Goal: Use online tool/utility: Utilize a website feature to perform a specific function

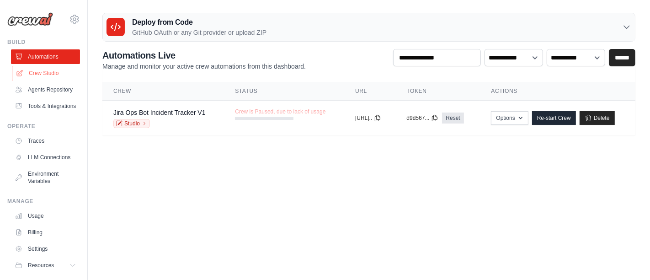
click at [47, 73] on link "Crew Studio" at bounding box center [46, 73] width 69 height 15
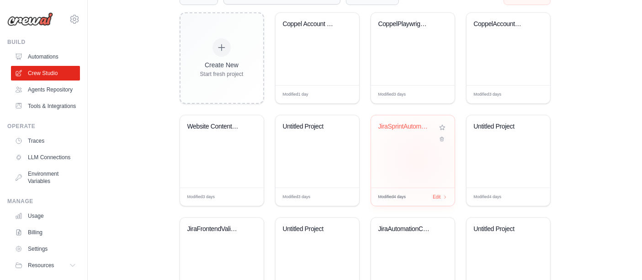
scroll to position [191, 0]
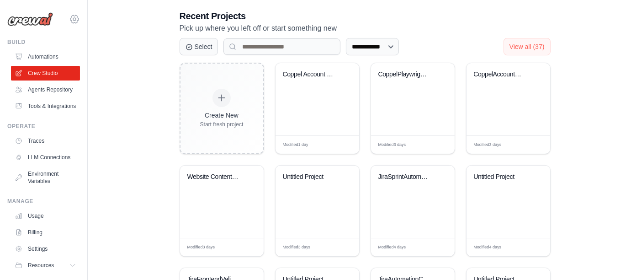
click at [73, 18] on icon at bounding box center [74, 19] width 3 height 3
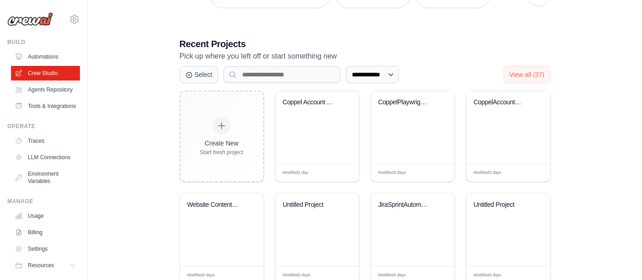
scroll to position [140, 0]
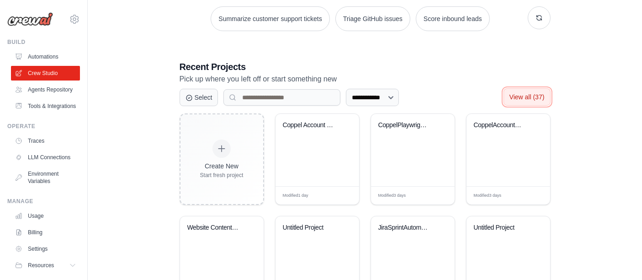
click at [522, 96] on span "View all (37)" at bounding box center [526, 96] width 35 height 7
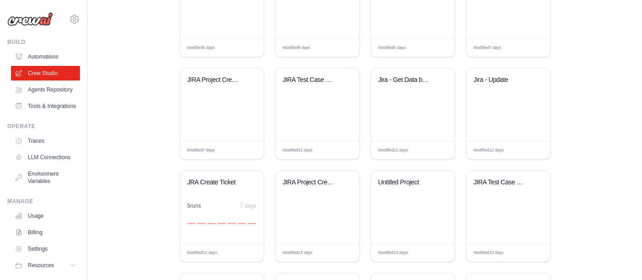
scroll to position [597, 0]
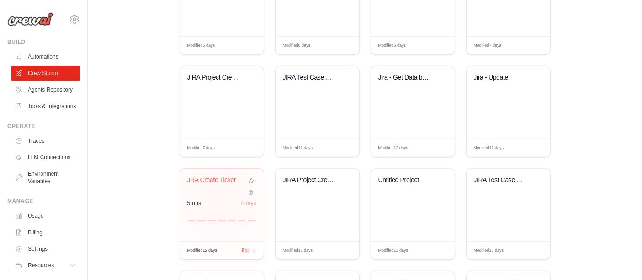
click at [220, 200] on div "5 run s 7 days" at bounding box center [221, 202] width 69 height 7
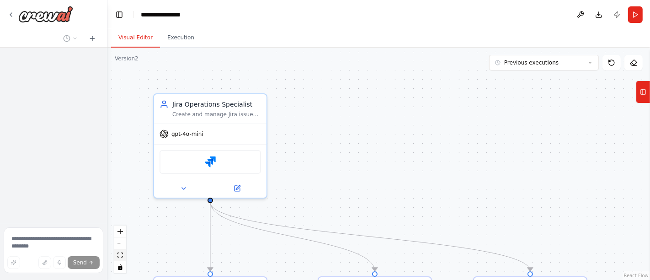
click at [121, 256] on icon "fit view" at bounding box center [119, 254] width 5 height 5
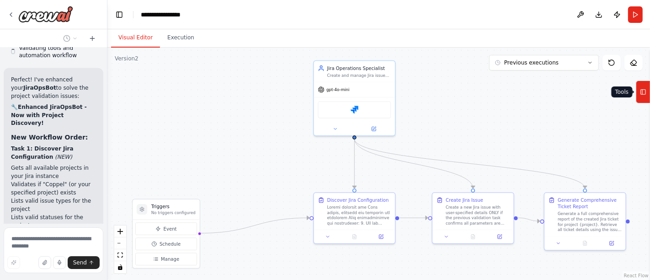
click at [642, 95] on icon at bounding box center [643, 92] width 6 height 15
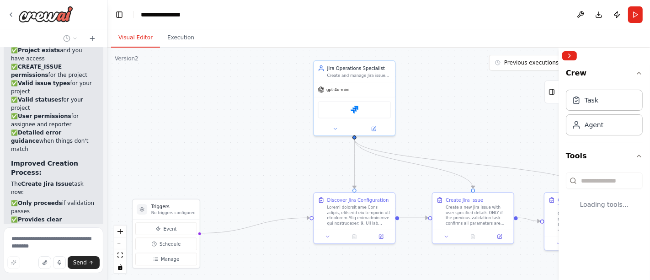
scroll to position [5914, 0]
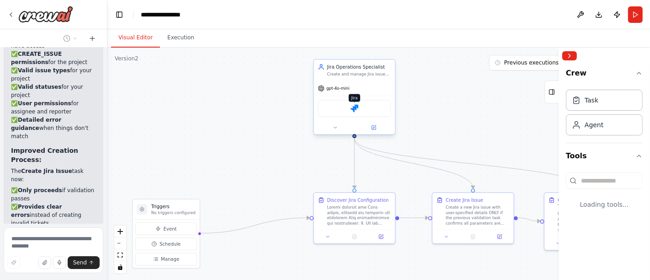
click at [353, 106] on img at bounding box center [354, 108] width 8 height 8
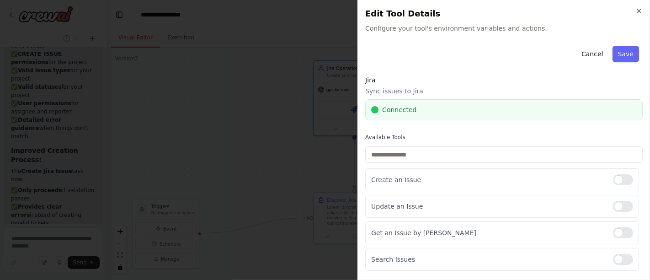
click at [642, 10] on div "Close Edit Tool Details Configure your tool's environment variables and actions…" at bounding box center [503, 140] width 292 height 280
click at [638, 10] on icon "button" at bounding box center [638, 10] width 7 height 7
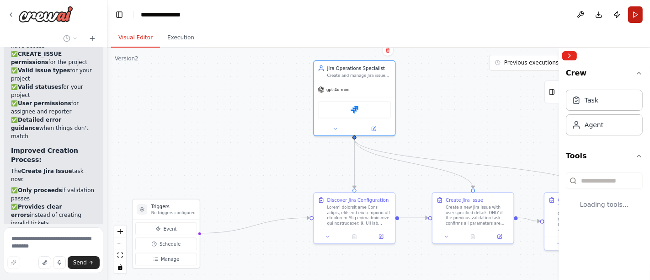
click at [628, 14] on button "Run" at bounding box center [635, 14] width 15 height 16
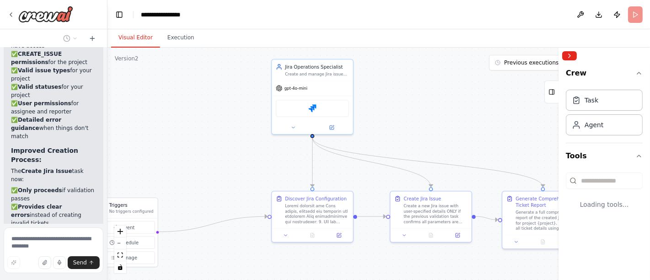
drag, startPoint x: 225, startPoint y: 144, endPoint x: 181, endPoint y: 143, distance: 43.4
click at [181, 143] on div ".deletable-edge-delete-btn { width: 20px; height: 20px; border: 0px solid #ffff…" at bounding box center [378, 164] width 542 height 232
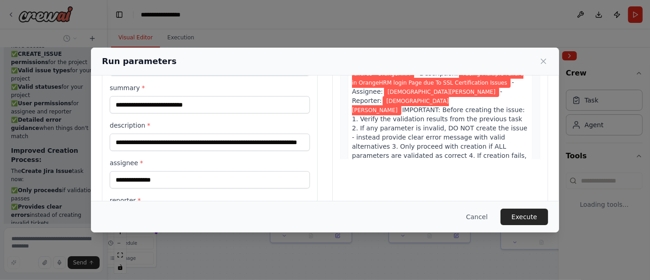
scroll to position [152, 0]
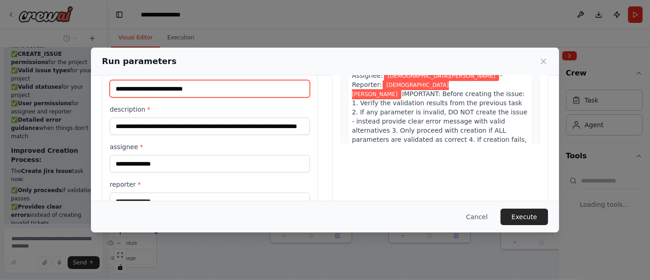
click at [222, 89] on input "**********" at bounding box center [210, 88] width 200 height 17
type input "**********"
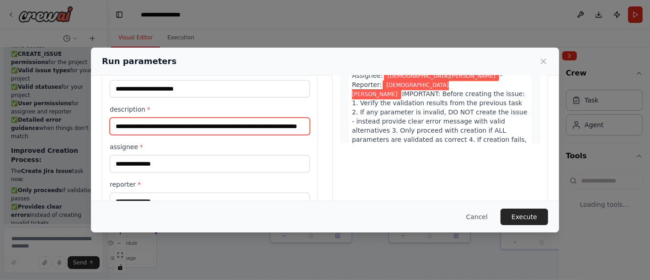
scroll to position [0, 40]
drag, startPoint x: 115, startPoint y: 123, endPoint x: 338, endPoint y: 120, distance: 223.0
click at [338, 120] on div "**********" at bounding box center [325, 75] width 446 height 283
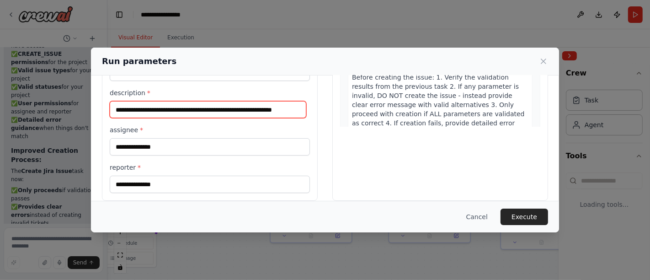
scroll to position [177, 0]
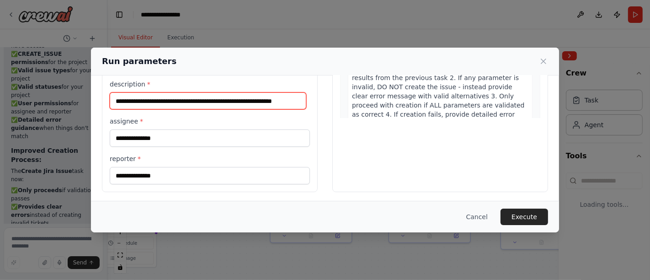
type input "**********"
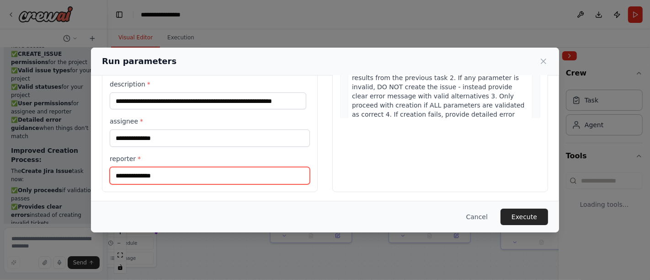
click at [224, 167] on input "**********" at bounding box center [210, 175] width 200 height 17
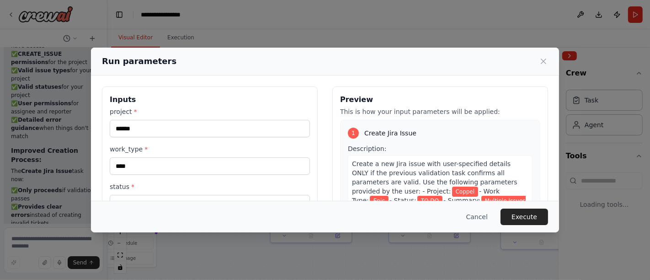
scroll to position [51, 0]
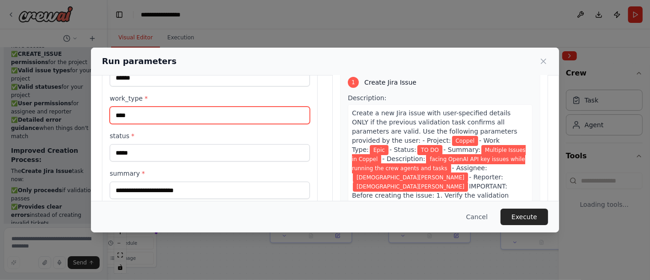
click at [188, 115] on input "****" at bounding box center [210, 114] width 200 height 17
type input "*"
click at [188, 115] on input "*" at bounding box center [210, 114] width 200 height 17
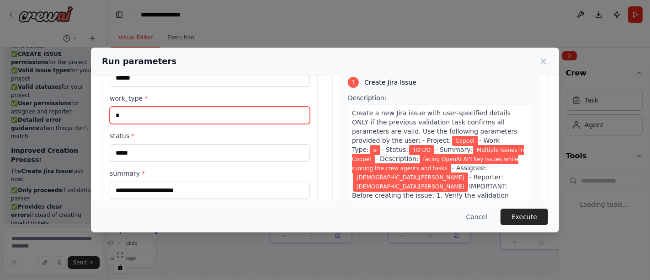
type input "****"
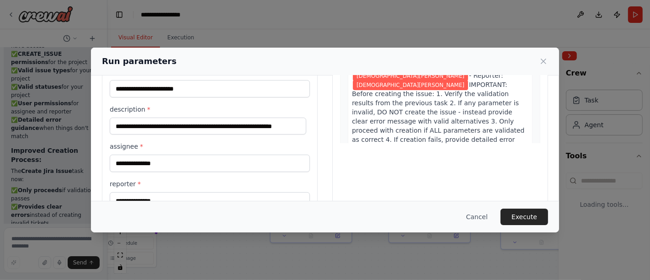
scroll to position [177, 0]
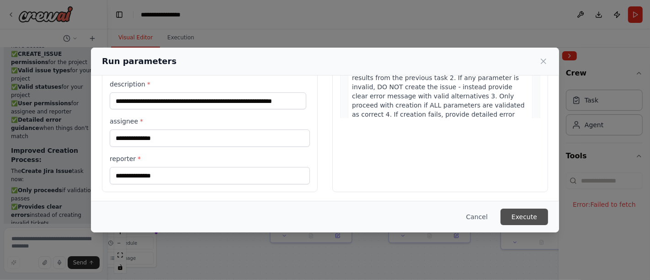
click at [535, 212] on button "Execute" at bounding box center [524, 216] width 48 height 16
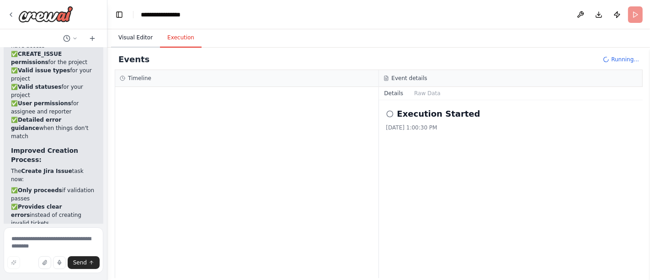
click at [142, 38] on button "Visual Editor" at bounding box center [135, 37] width 49 height 19
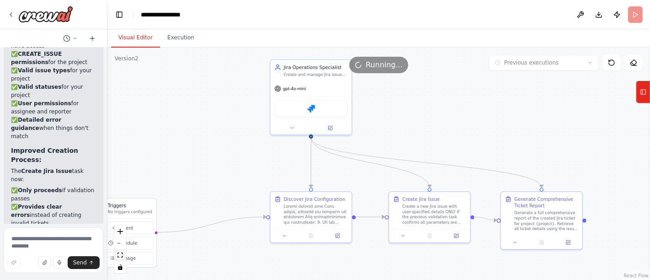
click at [120, 256] on icon "fit view" at bounding box center [119, 254] width 5 height 5
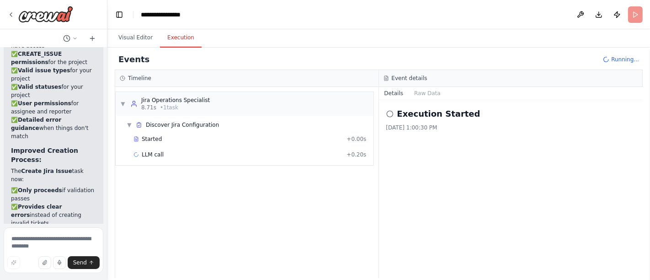
click at [181, 38] on button "Execution" at bounding box center [181, 37] width 42 height 19
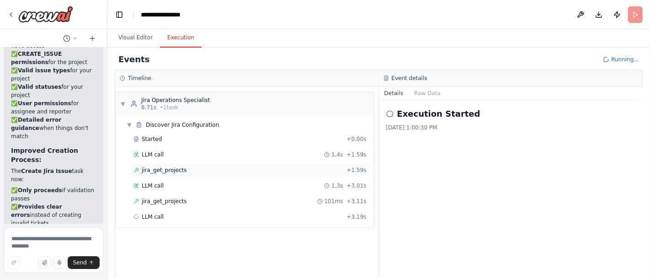
click at [164, 164] on div "jira_get_projects + 1.59s" at bounding box center [249, 170] width 239 height 14
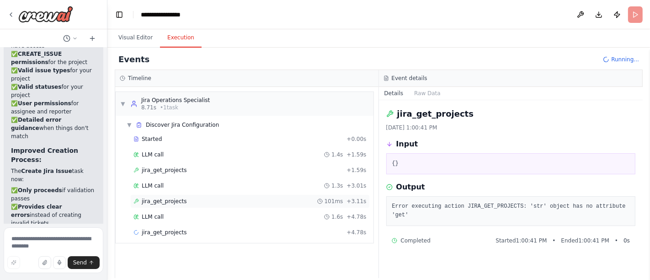
click at [177, 198] on span "jira_get_projects" at bounding box center [164, 200] width 45 height 7
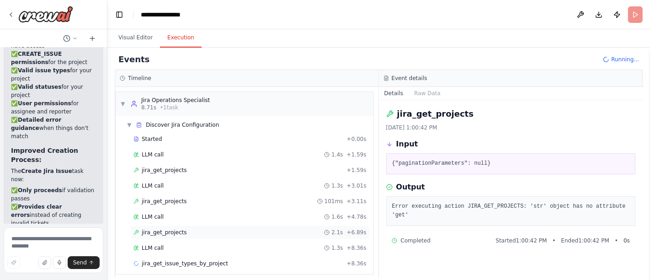
click at [164, 231] on span "jira_get_projects" at bounding box center [164, 231] width 45 height 7
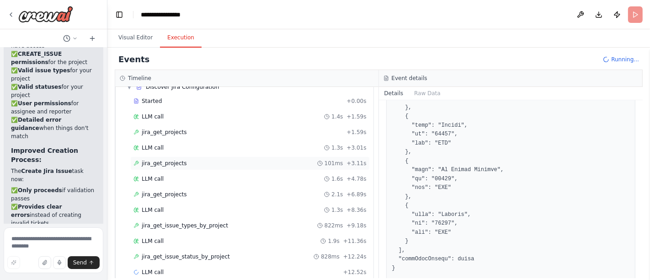
scroll to position [49, 0]
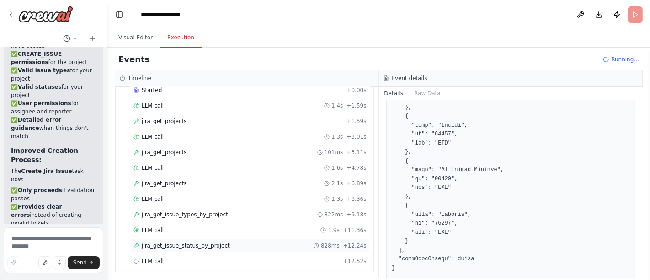
click at [196, 242] on span "jira_get_issue_status_by_project" at bounding box center [186, 245] width 88 height 7
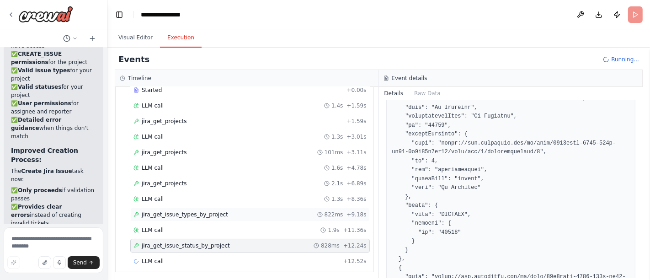
click at [197, 213] on span "jira_get_issue_types_by_project" at bounding box center [185, 214] width 86 height 7
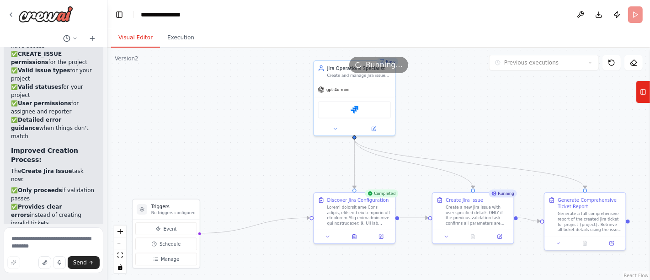
click at [139, 40] on button "Visual Editor" at bounding box center [135, 37] width 49 height 19
click at [352, 233] on icon at bounding box center [354, 235] width 5 height 5
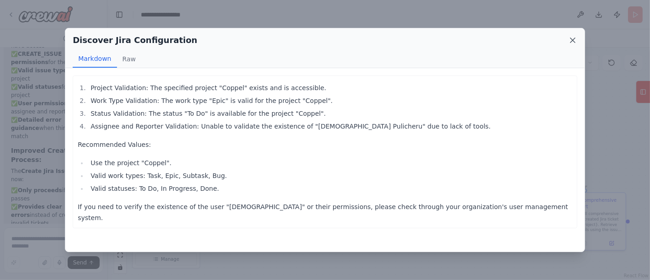
click at [573, 41] on icon at bounding box center [572, 40] width 5 height 5
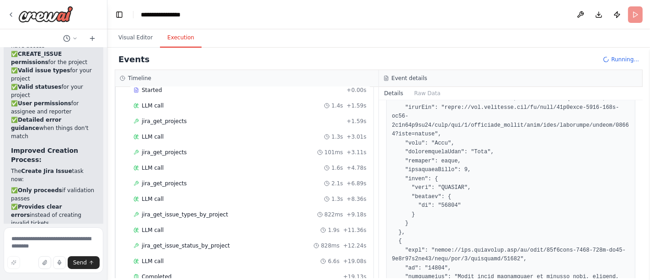
click at [186, 42] on button "Execution" at bounding box center [181, 37] width 42 height 19
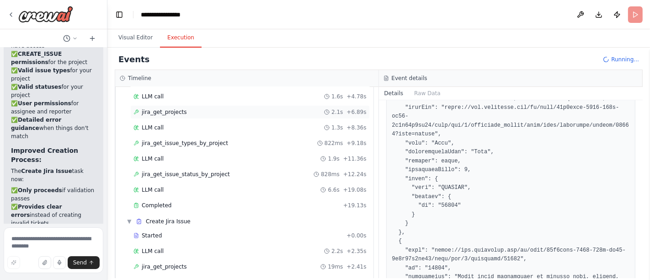
scroll to position [140, 0]
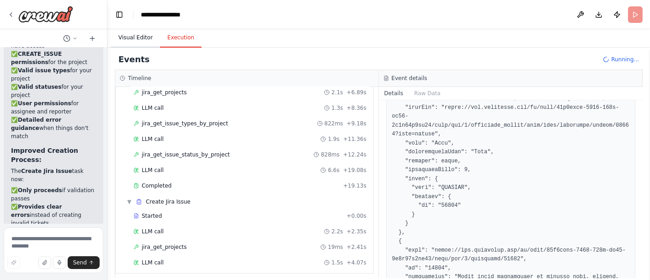
click at [140, 38] on button "Visual Editor" at bounding box center [135, 37] width 49 height 19
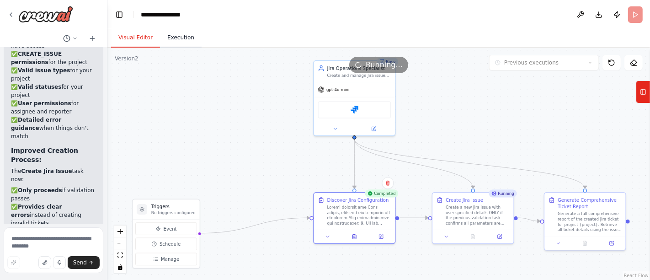
click at [170, 43] on button "Execution" at bounding box center [181, 37] width 42 height 19
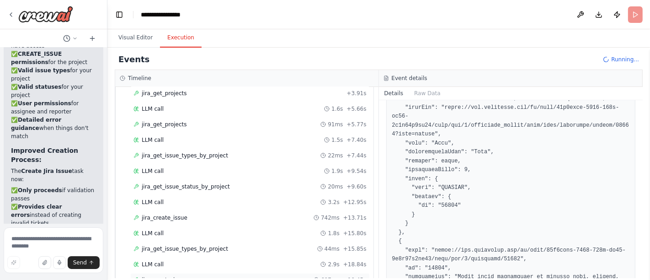
scroll to position [736, 0]
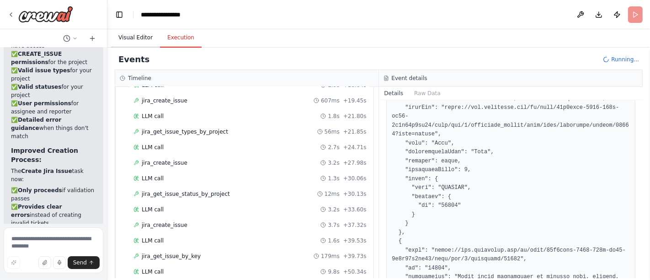
click at [139, 41] on button "Visual Editor" at bounding box center [135, 37] width 49 height 19
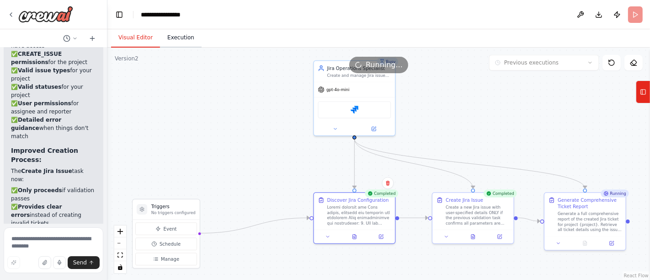
click at [184, 41] on button "Execution" at bounding box center [181, 37] width 42 height 19
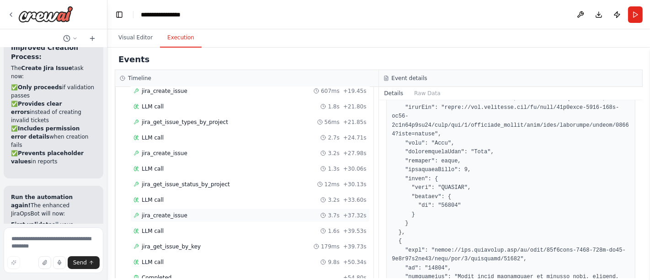
scroll to position [751, 0]
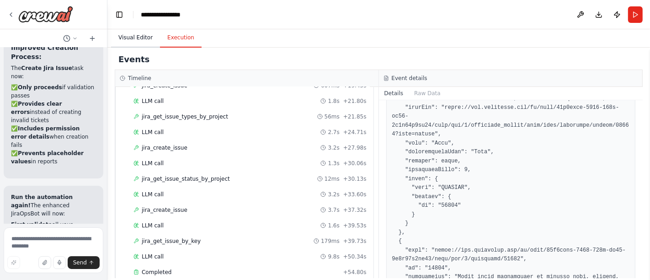
click at [141, 34] on button "Visual Editor" at bounding box center [135, 37] width 49 height 19
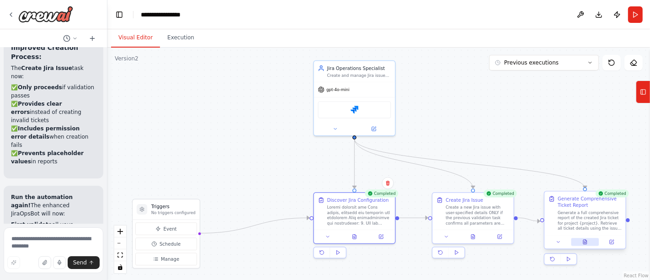
click at [579, 239] on button at bounding box center [585, 242] width 28 height 8
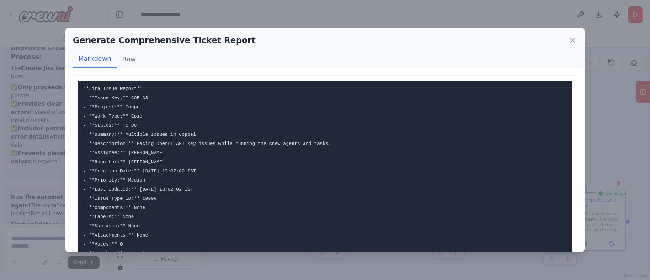
scroll to position [49, 0]
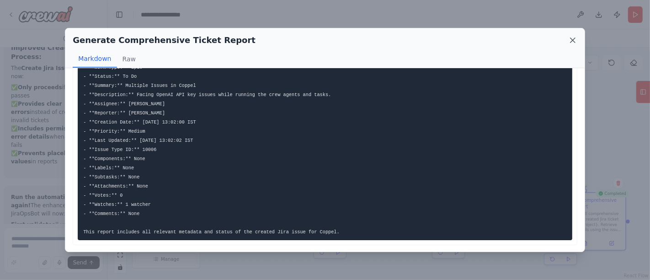
click at [572, 37] on icon at bounding box center [572, 40] width 9 height 9
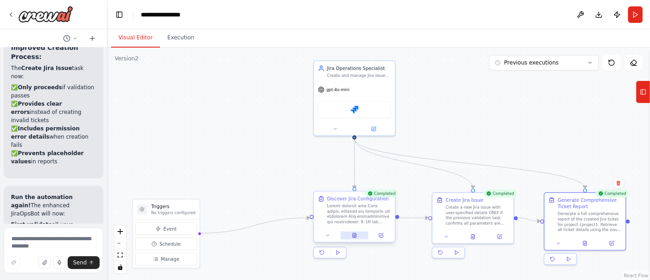
click at [359, 233] on button at bounding box center [354, 235] width 28 height 8
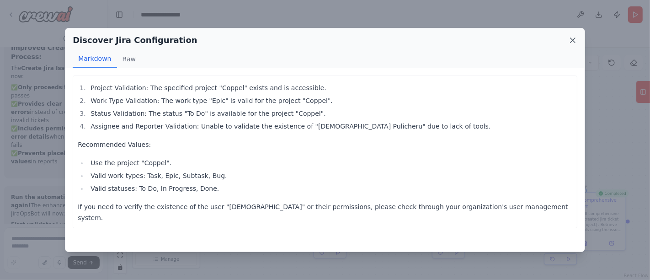
click at [575, 42] on icon at bounding box center [572, 40] width 9 height 9
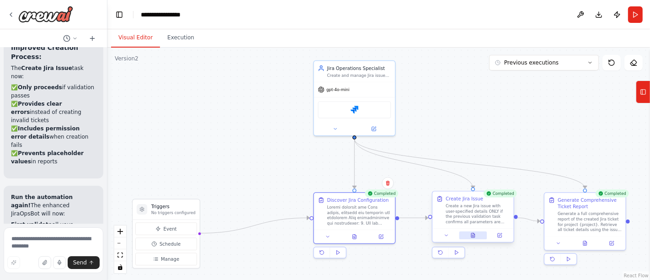
click at [474, 234] on icon at bounding box center [473, 235] width 4 height 5
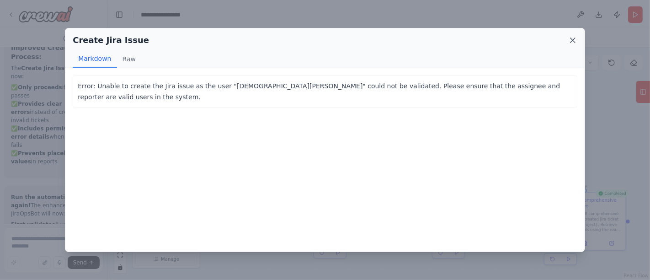
click at [573, 36] on icon at bounding box center [572, 40] width 9 height 9
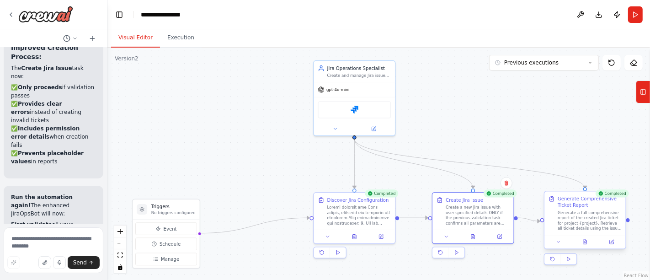
click at [587, 246] on div at bounding box center [584, 242] width 81 height 14
click at [588, 241] on button at bounding box center [585, 242] width 28 height 8
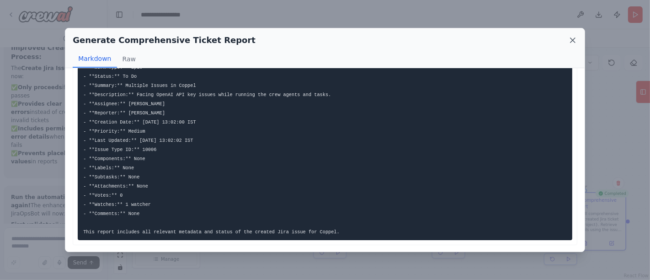
click at [569, 40] on icon at bounding box center [572, 40] width 9 height 9
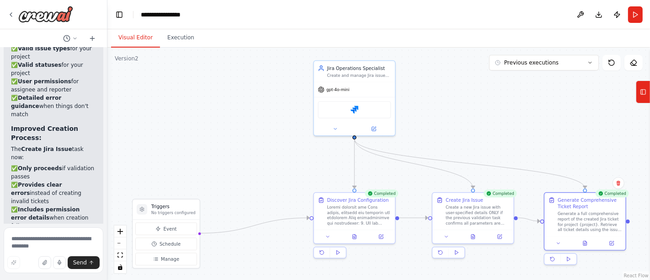
scroll to position [5971, 0]
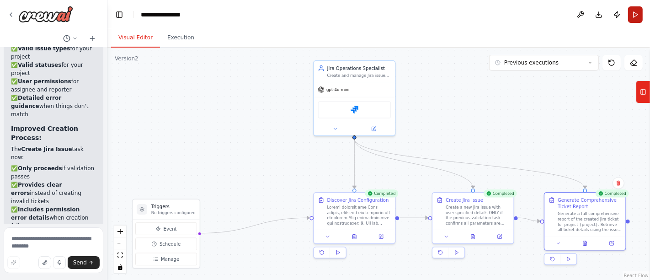
click at [632, 16] on button "Run" at bounding box center [635, 14] width 15 height 16
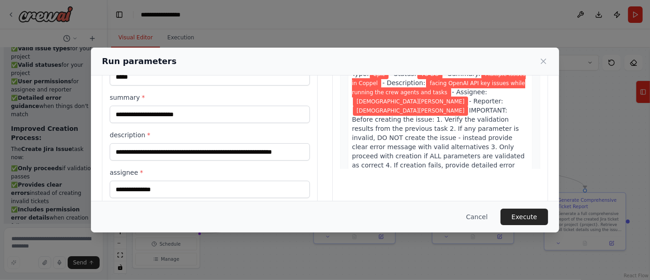
scroll to position [76, 0]
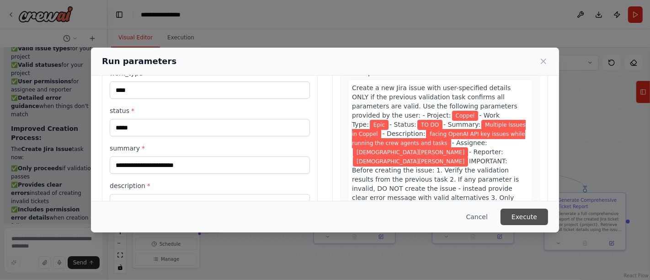
click at [530, 215] on button "Execute" at bounding box center [524, 216] width 48 height 16
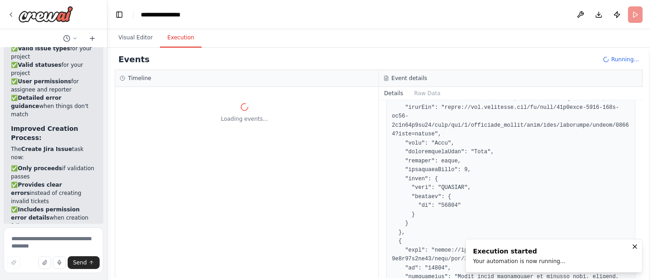
scroll to position [0, 0]
